Goal: Complete application form

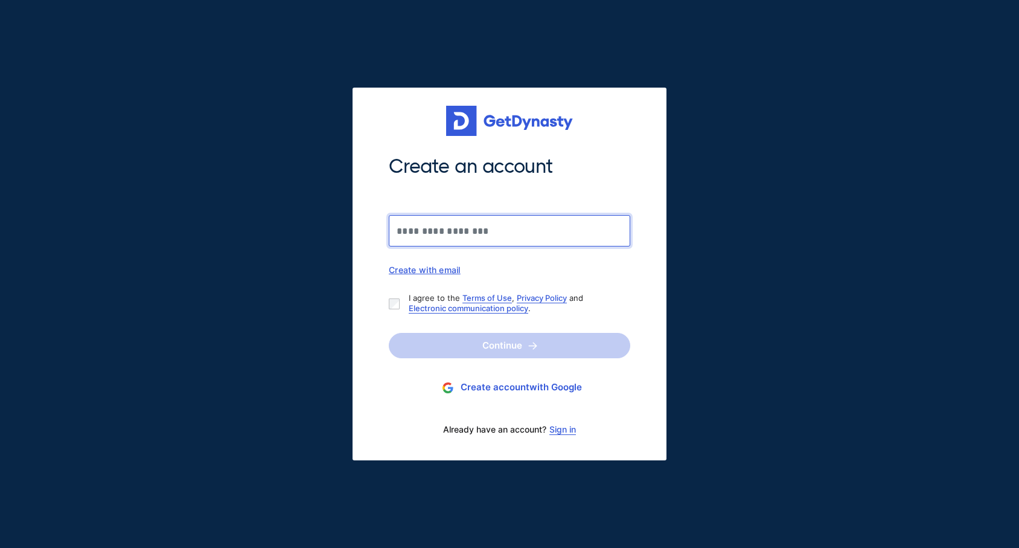
click at [569, 229] on input "Create an account" at bounding box center [509, 230] width 241 height 31
type input "**********"
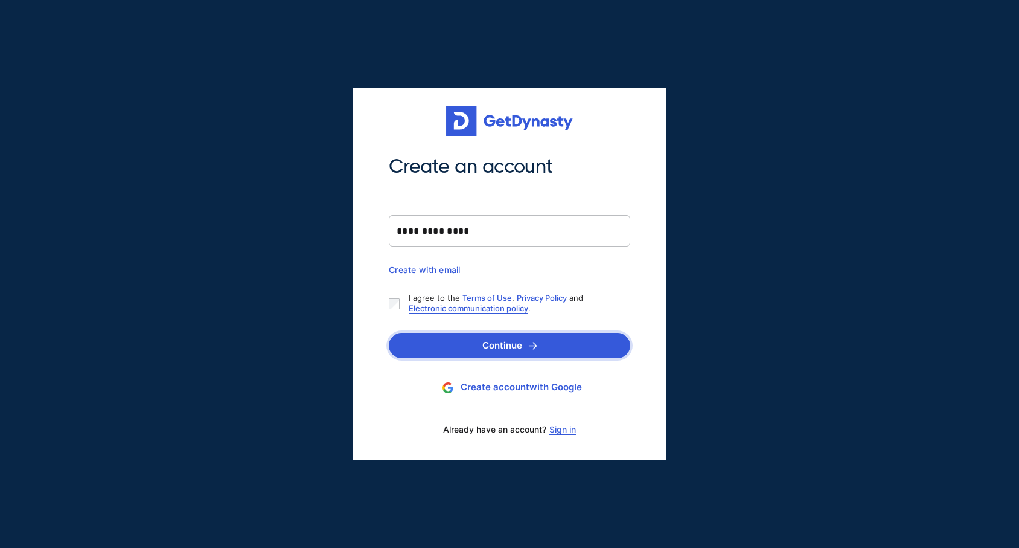
click at [512, 335] on button "Continue" at bounding box center [509, 345] width 241 height 25
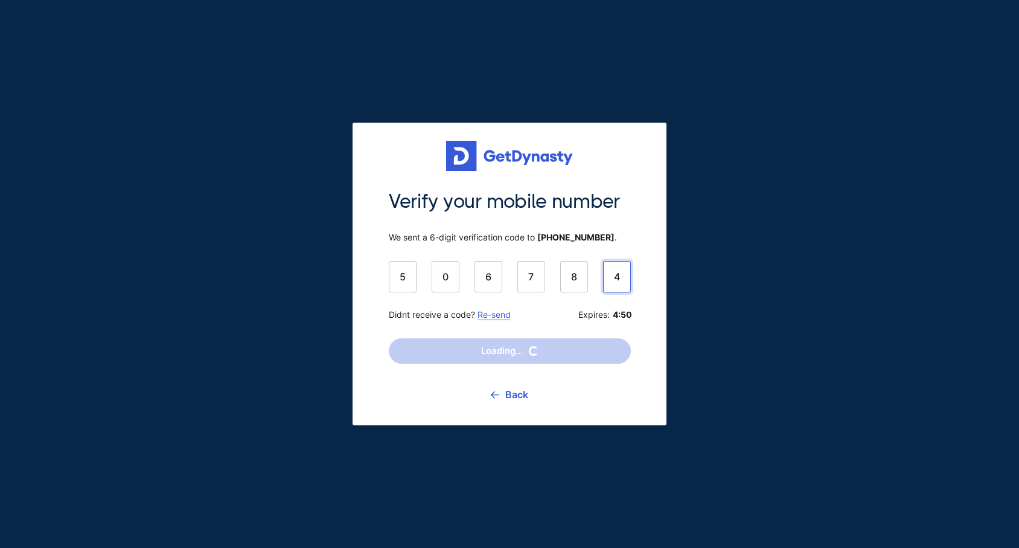
type input "******"
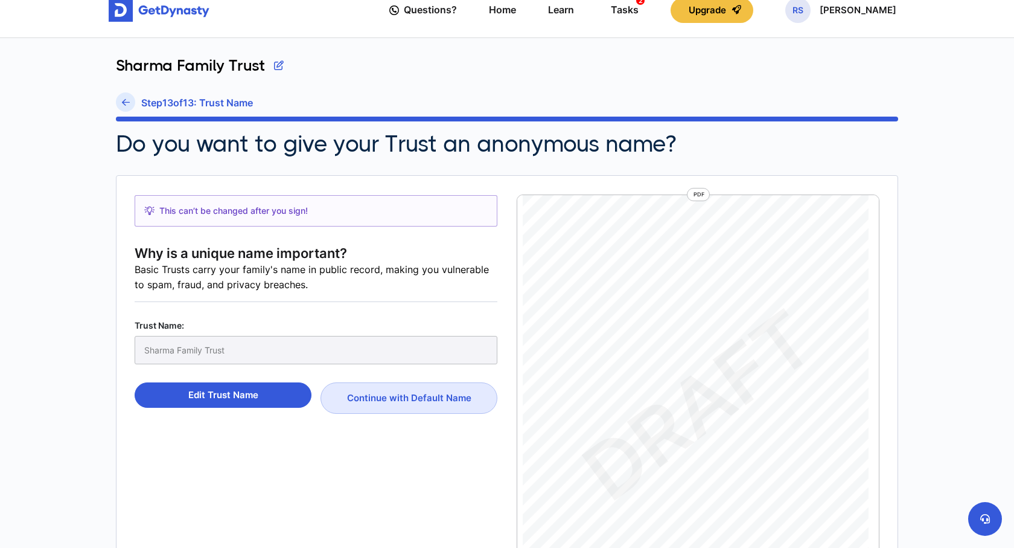
scroll to position [19, 0]
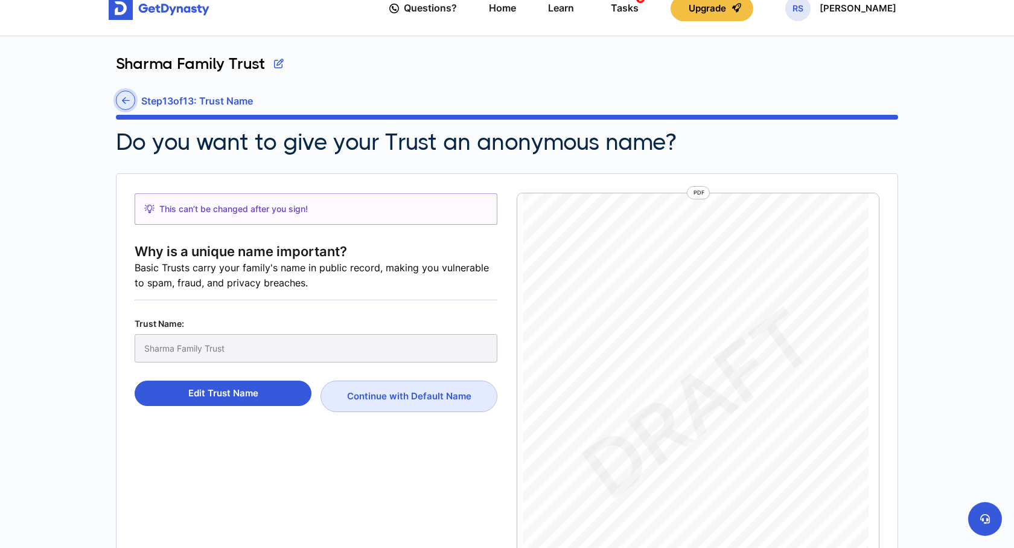
click at [120, 101] on link at bounding box center [125, 100] width 19 height 19
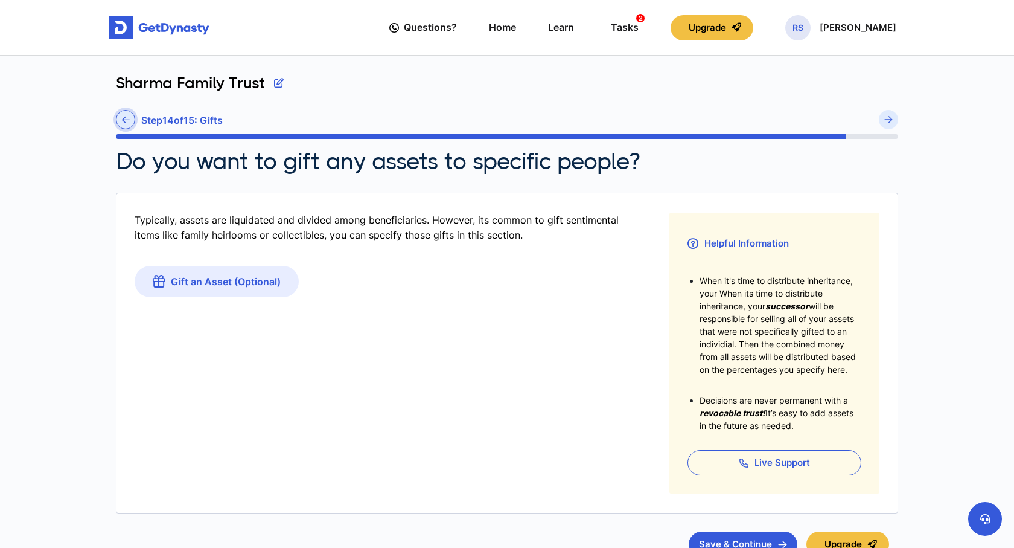
click at [118, 113] on link at bounding box center [125, 119] width 19 height 19
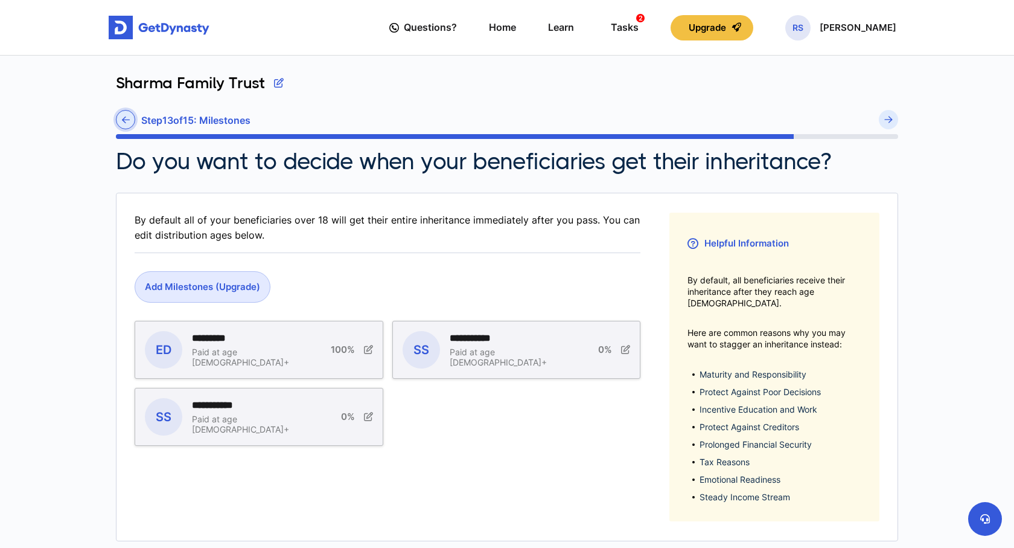
click at [121, 115] on link at bounding box center [125, 119] width 19 height 19
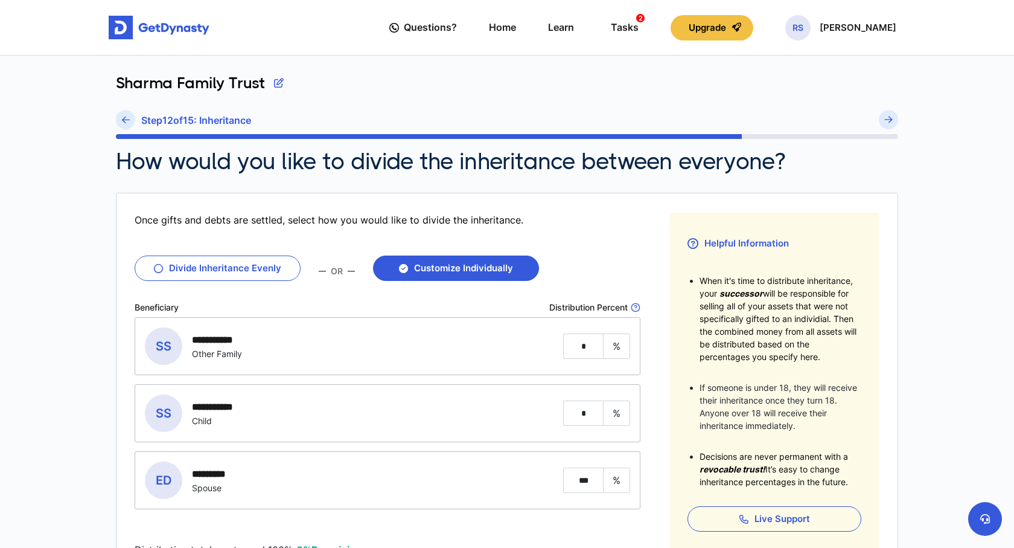
click at [121, 115] on link at bounding box center [125, 119] width 19 height 19
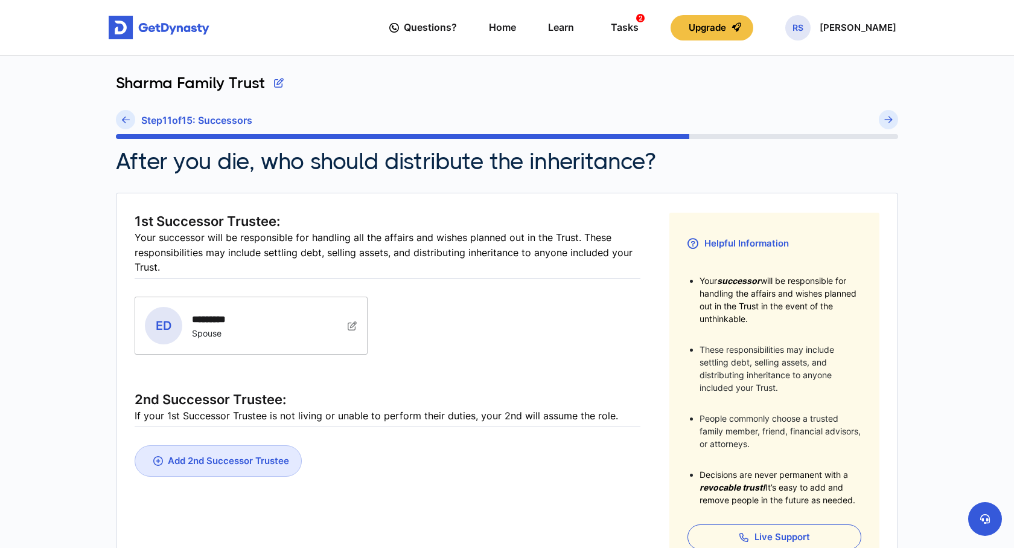
click at [121, 115] on link at bounding box center [125, 119] width 19 height 19
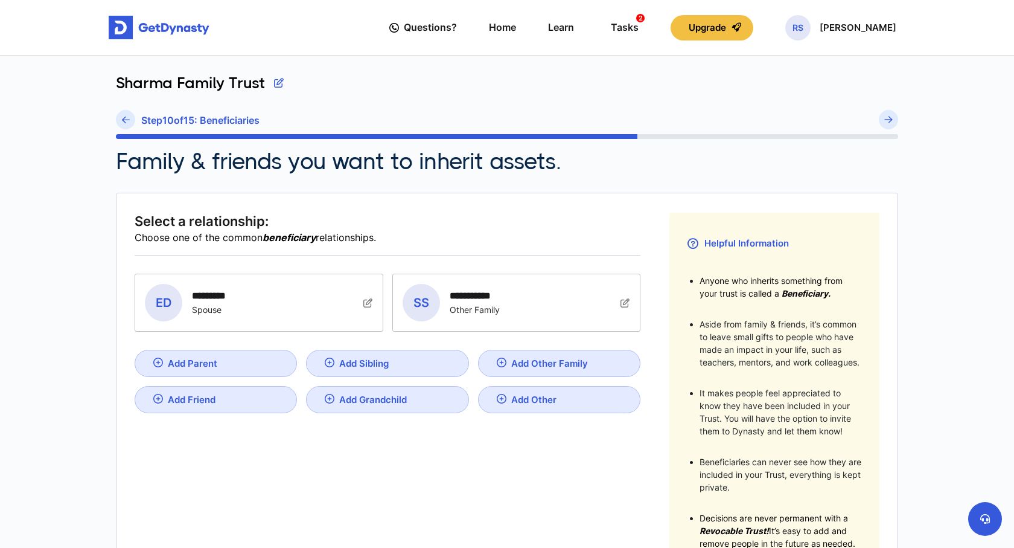
click at [121, 115] on link at bounding box center [125, 119] width 19 height 19
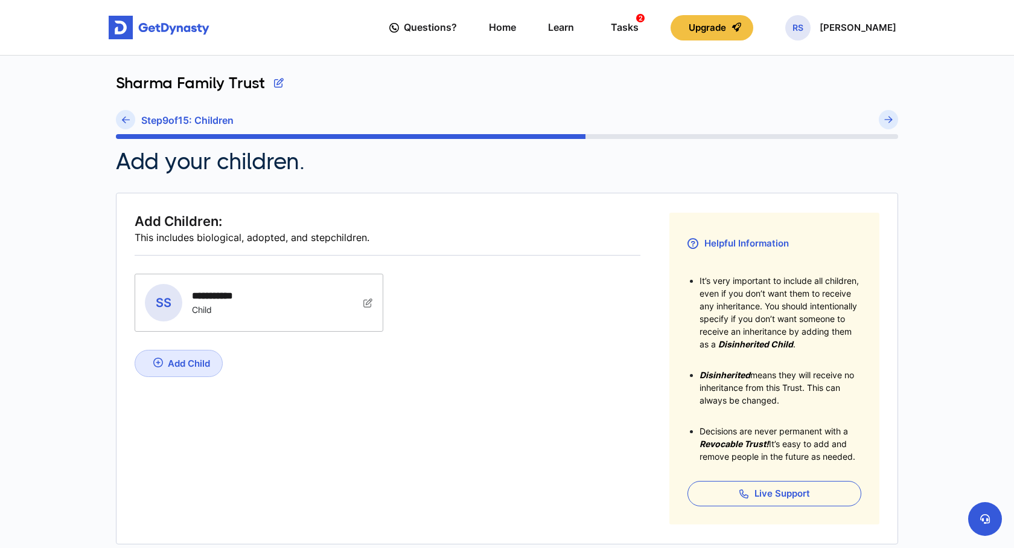
click at [121, 115] on link at bounding box center [125, 119] width 19 height 19
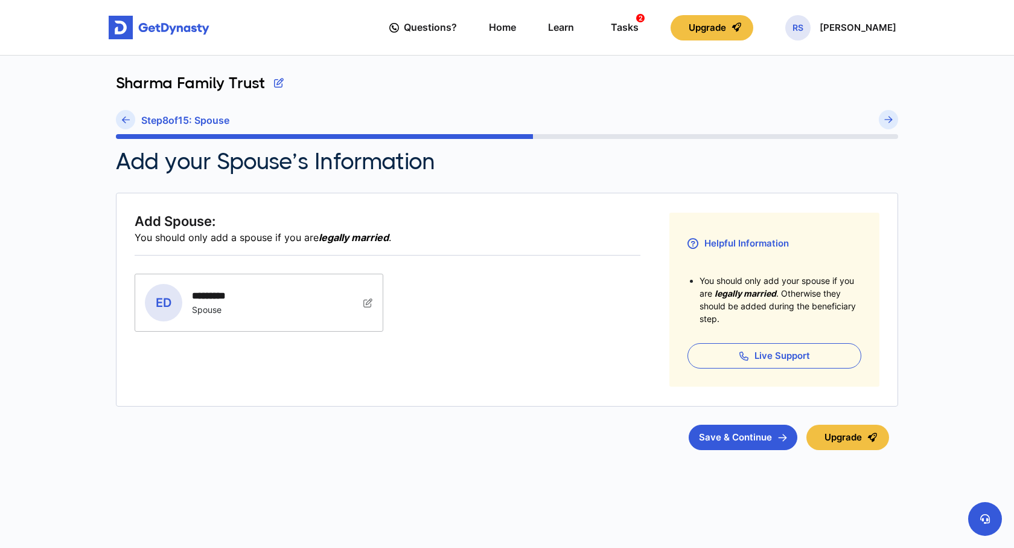
click at [121, 115] on link at bounding box center [125, 119] width 19 height 19
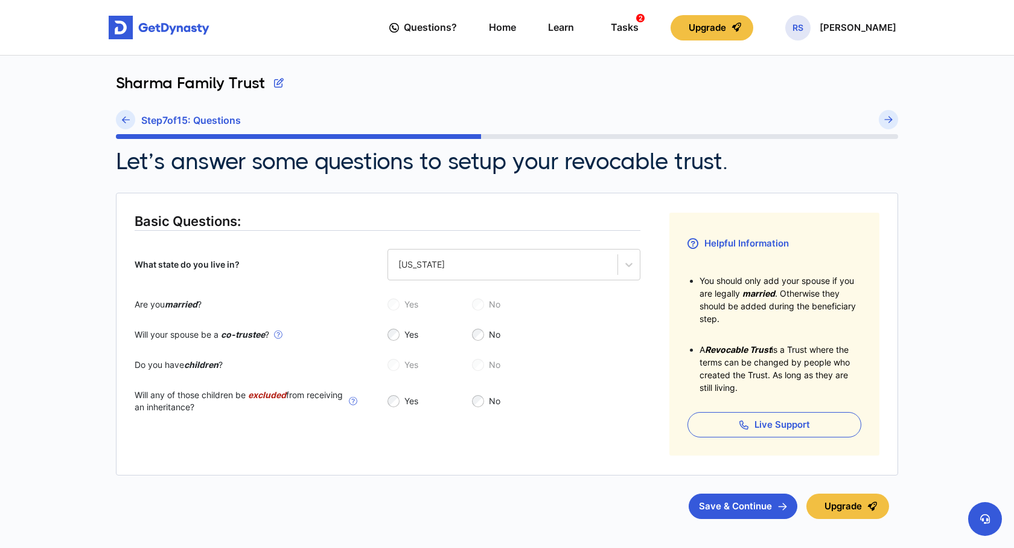
click at [121, 115] on link at bounding box center [125, 119] width 19 height 19
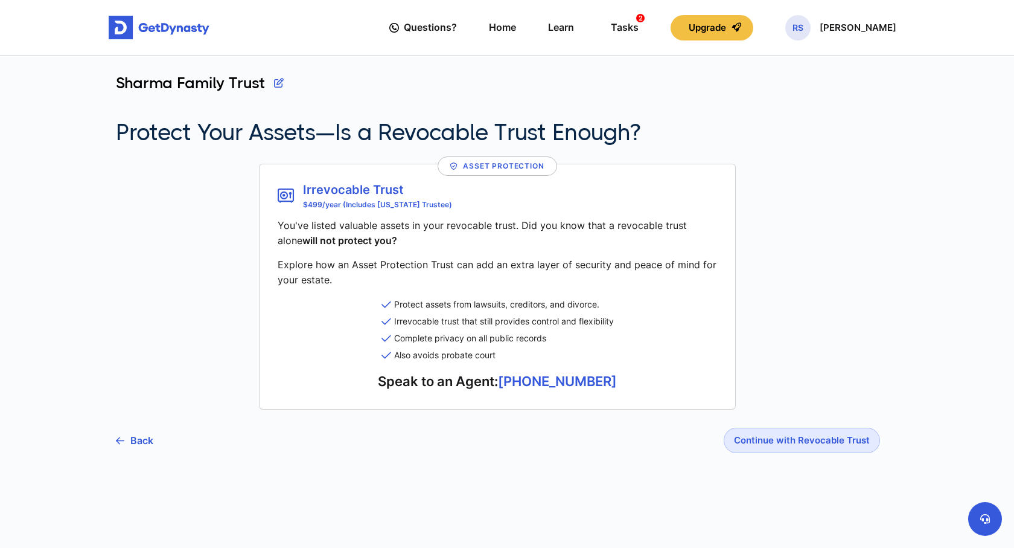
click at [121, 115] on section "[PERSON_NAME] Family Trust Protect Your Assets—Is a Revocable Trust Enough?" at bounding box center [507, 110] width 782 height 72
click at [136, 442] on link "Back" at bounding box center [134, 440] width 37 height 30
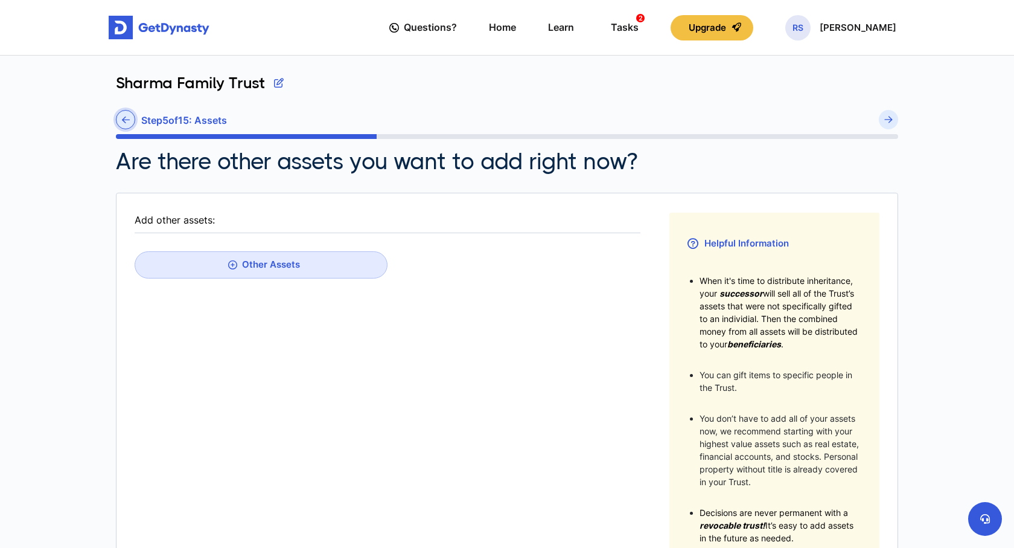
click at [127, 121] on icon at bounding box center [126, 119] width 8 height 9
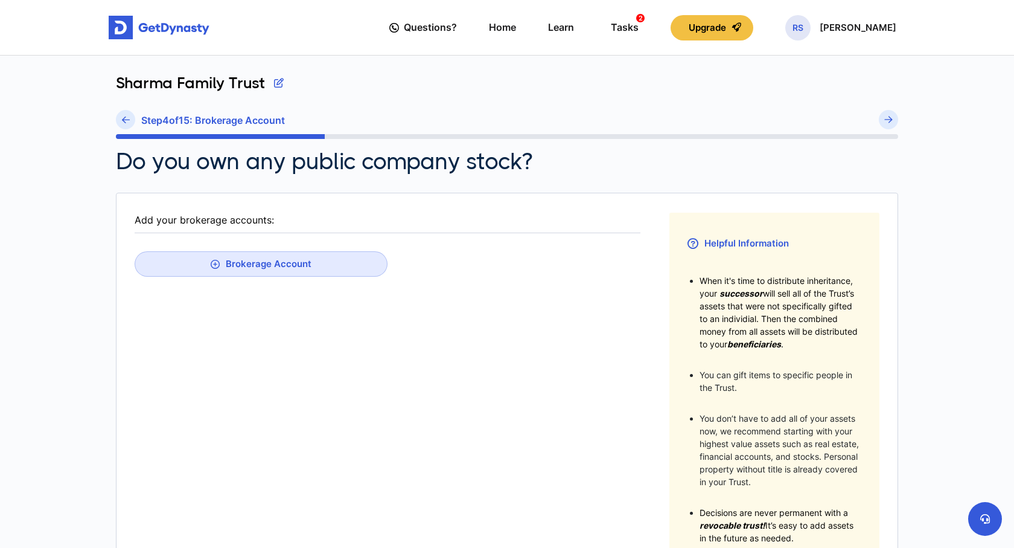
click at [127, 121] on icon at bounding box center [126, 119] width 8 height 9
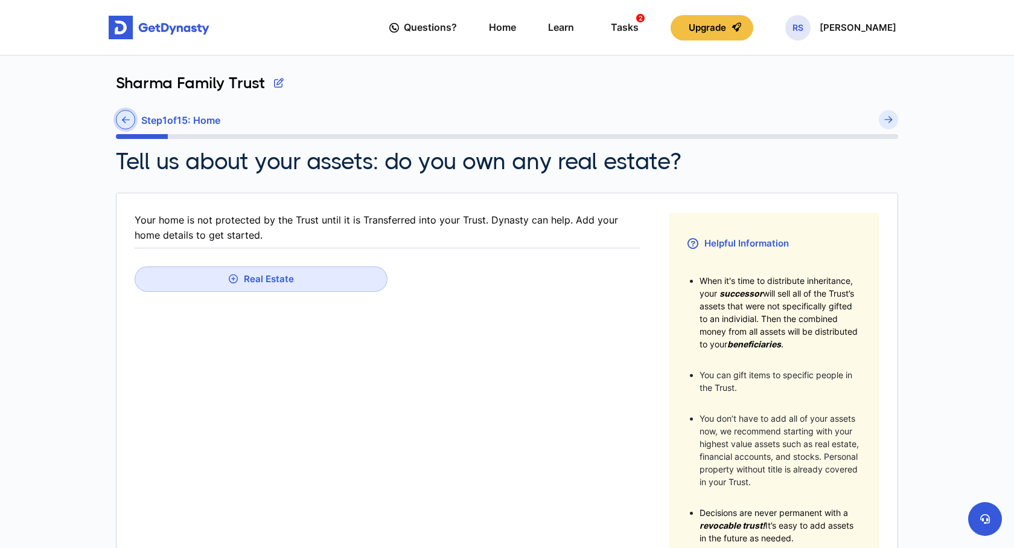
click at [124, 123] on icon at bounding box center [126, 119] width 8 height 9
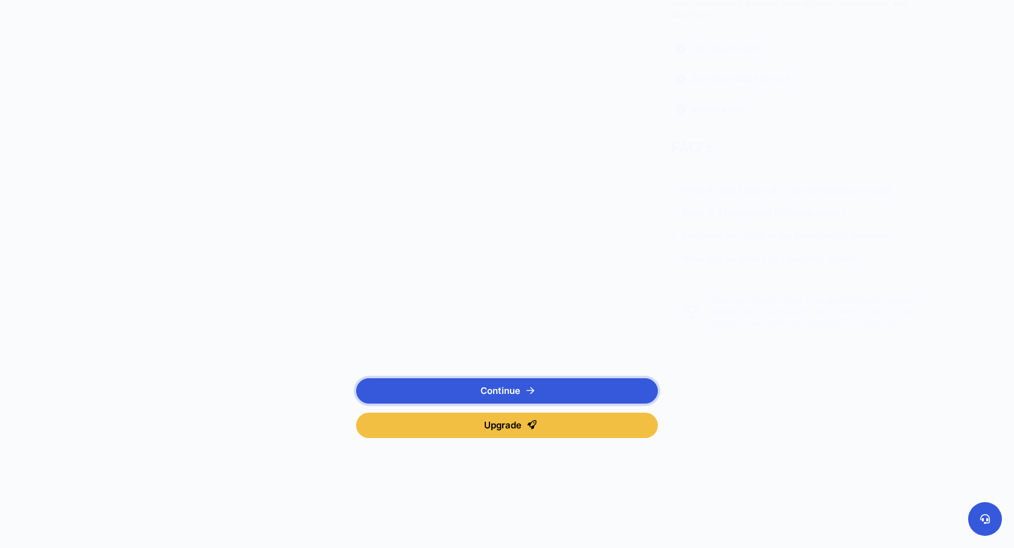
scroll to position [180, 0]
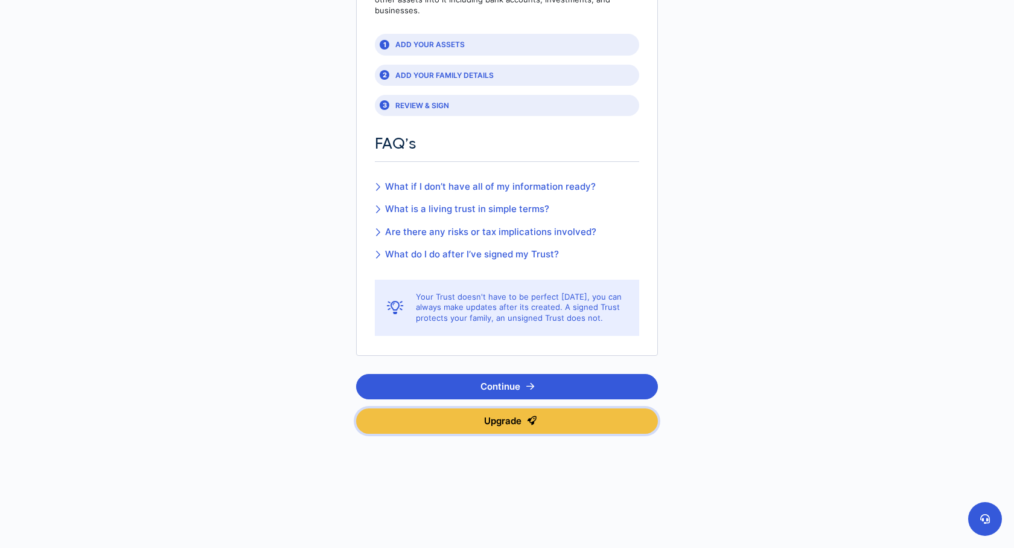
click at [458, 417] on button "Upgrade" at bounding box center [507, 420] width 302 height 25
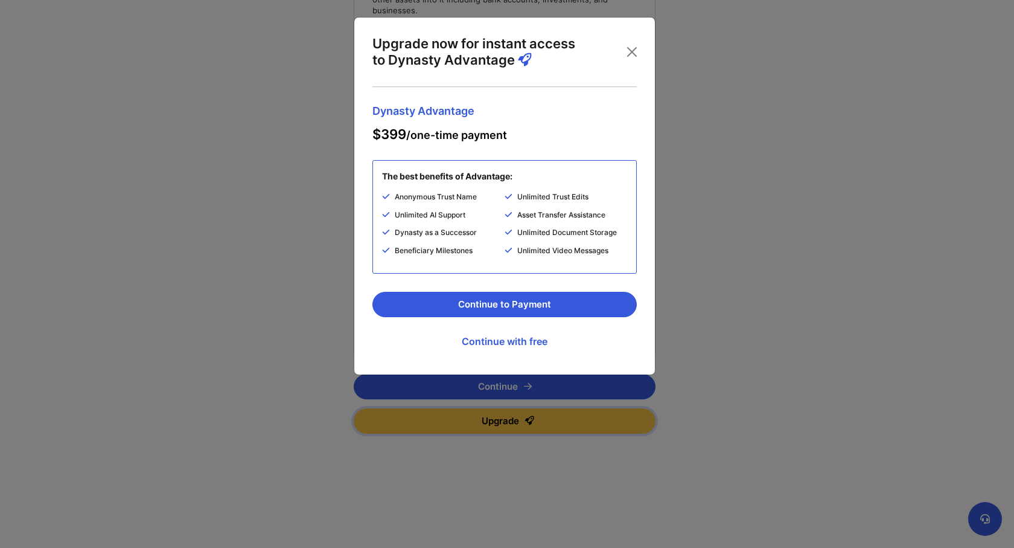
scroll to position [179, 0]
click at [631, 52] on button "Close" at bounding box center [631, 51] width 19 height 19
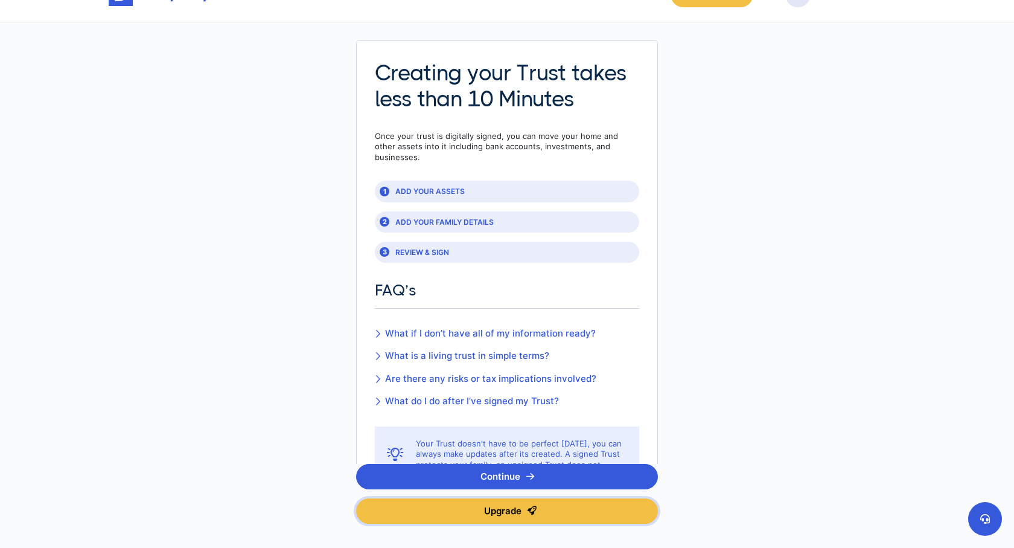
scroll to position [0, 0]
